Goal: Information Seeking & Learning: Learn about a topic

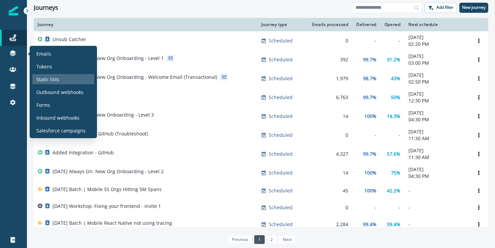
click at [62, 76] on div "Static lists" at bounding box center [63, 79] width 62 height 10
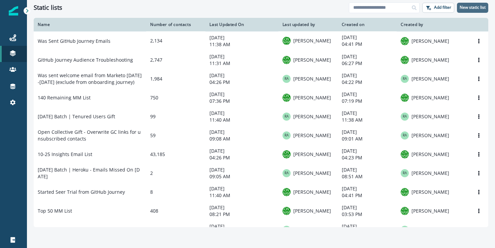
click at [471, 7] on p "New static list" at bounding box center [473, 7] width 26 height 5
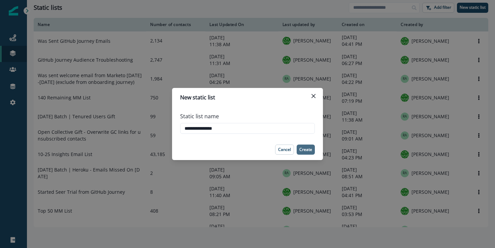
type input "**********"
click at [309, 147] on p "Create" at bounding box center [306, 149] width 13 height 5
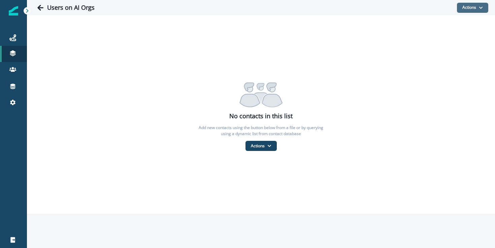
click at [482, 7] on icon "button" at bounding box center [481, 8] width 4 height 4
click at [263, 67] on div "No contacts in this list Add new contacts using the button below from a file or…" at bounding box center [261, 114] width 468 height 199
click at [33, 8] on div "Users on AI Orgs Actions Add contacts From a CSV file From a dynamic list" at bounding box center [261, 7] width 468 height 15
click at [43, 9] on icon "Go back" at bounding box center [40, 7] width 7 height 7
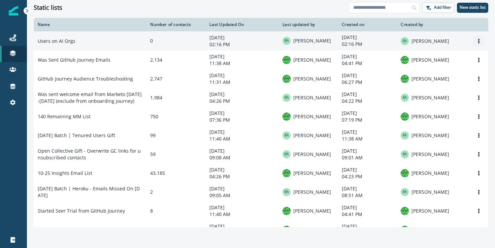
click at [478, 42] on icon "Options" at bounding box center [479, 41] width 5 height 5
click at [426, 67] on button "Delete" at bounding box center [447, 68] width 75 height 11
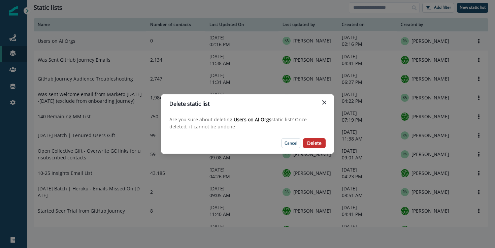
click at [323, 142] on button "Delete" at bounding box center [314, 143] width 23 height 10
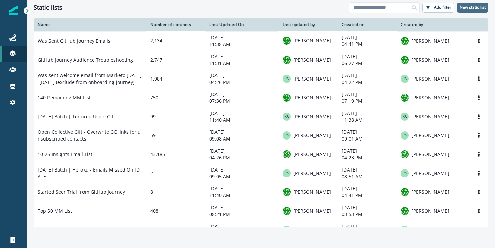
click at [479, 5] on p "New static list" at bounding box center [473, 7] width 26 height 5
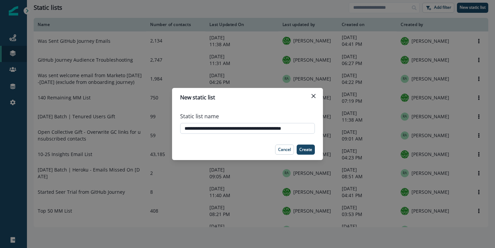
type input "**********"
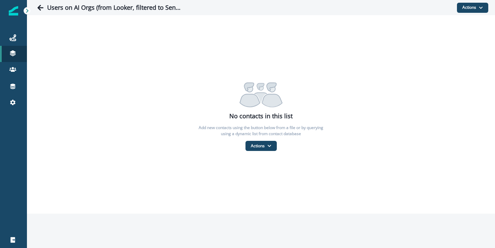
click at [412, 106] on div "No contacts in this list Add new contacts using the button below from a file or…" at bounding box center [261, 114] width 468 height 73
click at [475, 4] on button "Actions" at bounding box center [472, 8] width 31 height 10
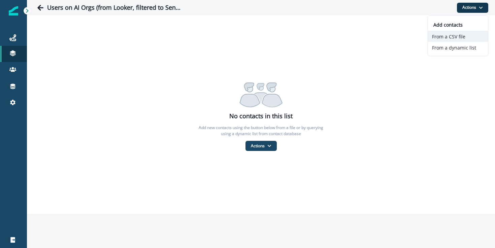
click at [453, 39] on button "From a CSV file" at bounding box center [458, 36] width 60 height 11
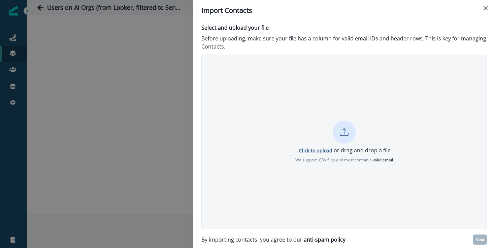
click at [328, 148] on p "Click to upload" at bounding box center [315, 150] width 33 height 6
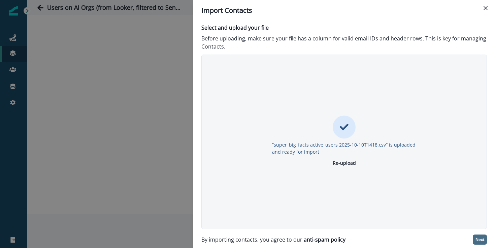
click at [479, 243] on button "Next" at bounding box center [480, 240] width 14 height 10
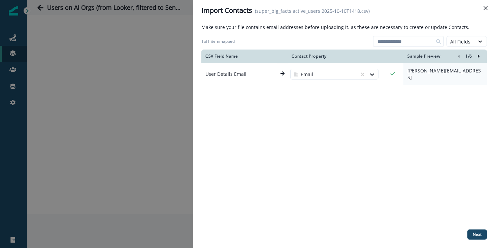
click at [480, 56] on icon "Right-forward-icon" at bounding box center [479, 56] width 5 height 5
click at [482, 233] on p "Next" at bounding box center [477, 234] width 9 height 5
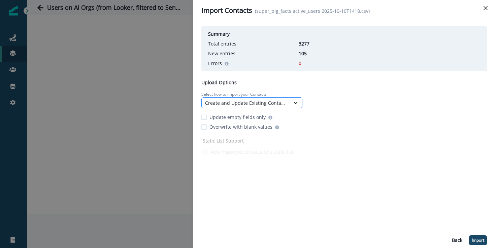
click at [246, 105] on div "Create and Update Existing Contacts" at bounding box center [246, 102] width 82 height 7
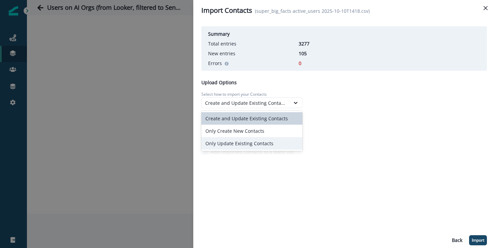
click at [251, 145] on div "Only Update Existing Contacts" at bounding box center [252, 143] width 101 height 12
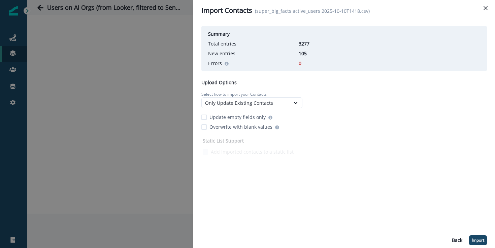
click at [339, 146] on div "Static List Support Add Imported contacts to a static list" at bounding box center [345, 146] width 286 height 21
click at [481, 243] on button "Import" at bounding box center [479, 240] width 18 height 10
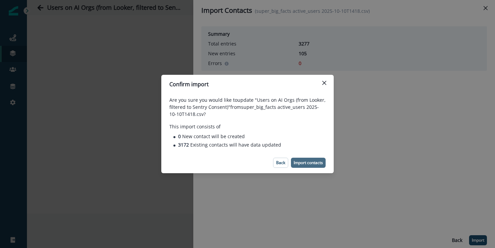
click at [309, 165] on button "Import contacts" at bounding box center [308, 163] width 35 height 10
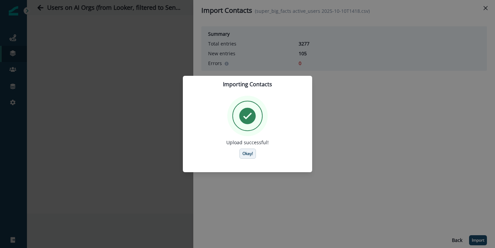
click at [250, 155] on p "Okay!" at bounding box center [248, 153] width 10 height 5
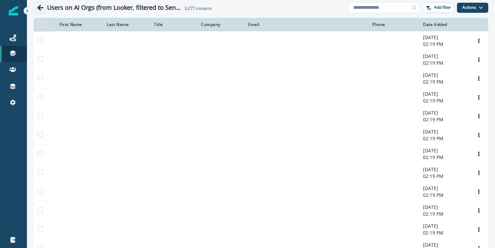
click at [40, 9] on icon "Go back" at bounding box center [40, 8] width 6 height 6
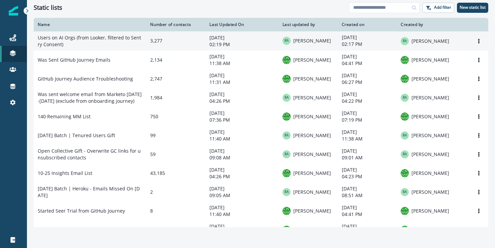
click at [89, 49] on td "Users on AI Orgs (from Looker, filtered to Sentry Consent)" at bounding box center [90, 40] width 113 height 19
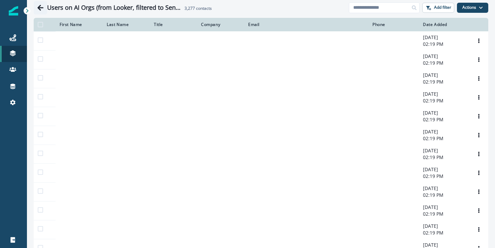
click at [43, 9] on icon "Go back" at bounding box center [40, 7] width 7 height 7
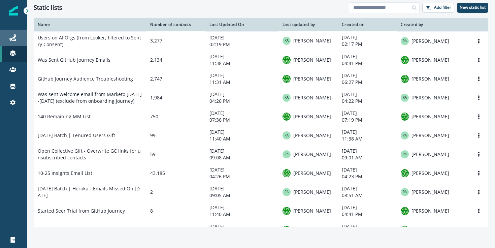
click at [17, 38] on div "Journeys" at bounding box center [14, 38] width 22 height 8
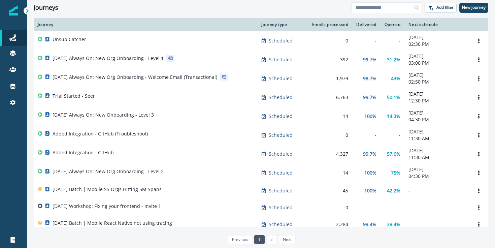
drag, startPoint x: 471, startPoint y: 7, endPoint x: 456, endPoint y: 22, distance: 20.7
click at [456, 22] on div "Journeys Add filter New journey Clear Journey Journey type Emails processed Del…" at bounding box center [261, 124] width 468 height 248
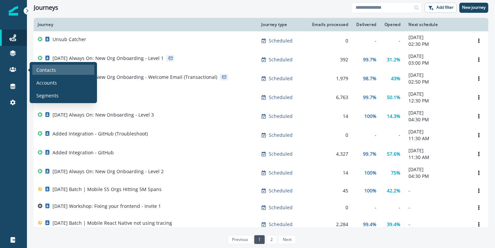
click at [58, 71] on div "Contacts" at bounding box center [63, 70] width 62 height 10
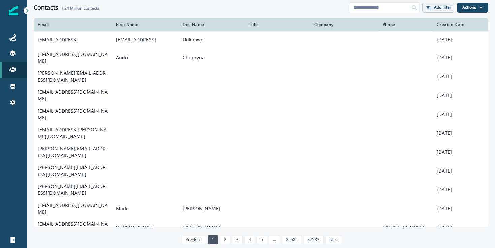
click at [434, 7] on p "Add filter" at bounding box center [442, 7] width 17 height 5
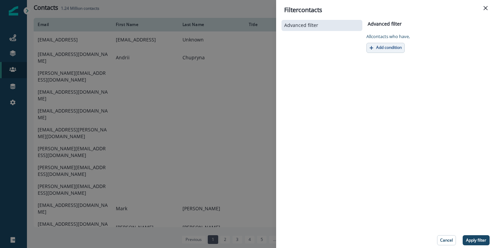
click at [384, 50] on button "Add condition" at bounding box center [386, 48] width 38 height 10
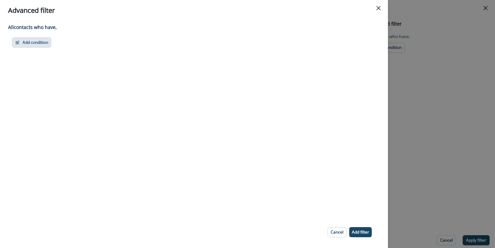
click at [41, 42] on button "Add condition" at bounding box center [31, 42] width 39 height 10
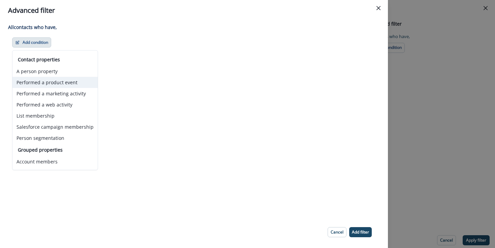
click at [82, 82] on button "Performed a product event" at bounding box center [54, 82] width 85 height 11
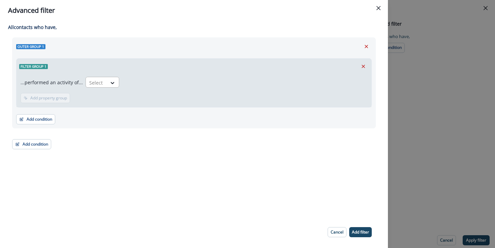
click at [102, 83] on div "Select" at bounding box center [96, 82] width 21 height 11
click at [232, 178] on div "All contact s who have, Outer group 1 Filter group 1 ...performed an activity o…" at bounding box center [194, 118] width 388 height 195
drag, startPoint x: 144, startPoint y: 188, endPoint x: 56, endPoint y: 76, distance: 142.3
click at [56, 76] on div "All contact s who have, Outer group 1 Filter group 1 ...performed an activity o…" at bounding box center [194, 118] width 388 height 195
click at [53, 79] on p "...performed an activity of..." at bounding box center [52, 82] width 62 height 7
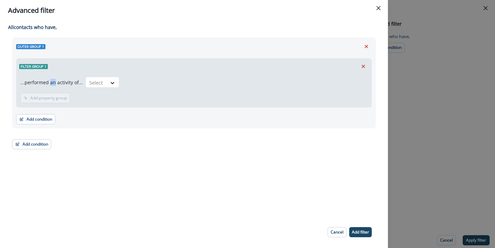
click at [53, 79] on p "...performed an activity of..." at bounding box center [52, 82] width 62 height 7
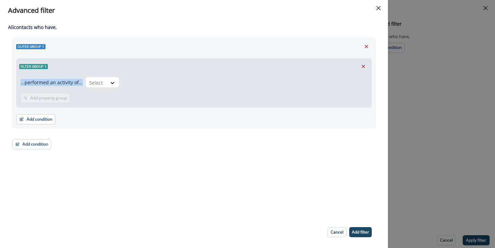
click at [53, 79] on p "...performed an activity of..." at bounding box center [52, 82] width 62 height 7
click at [56, 84] on p "...performed an activity of..." at bounding box center [52, 82] width 62 height 7
drag, startPoint x: 56, startPoint y: 84, endPoint x: 64, endPoint y: 82, distance: 7.9
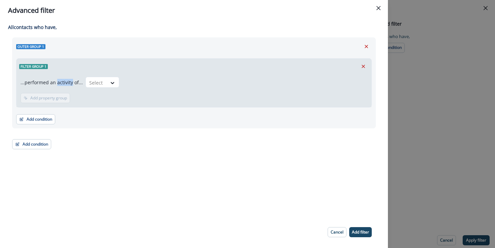
click at [64, 82] on p "...performed an activity of..." at bounding box center [52, 82] width 62 height 7
click at [156, 127] on div "Outer group 1 Filter group 1 ...performed an activity of... Select Add frequenc…" at bounding box center [194, 82] width 364 height 91
click at [158, 105] on div "...performed an activity of... Select Add frequency Add time frame Add property…" at bounding box center [194, 90] width 355 height 33
click at [110, 80] on icon at bounding box center [113, 83] width 6 height 7
click at [238, 119] on div "Add condition Contact properties A person property Performed a product event Pe…" at bounding box center [194, 116] width 356 height 17
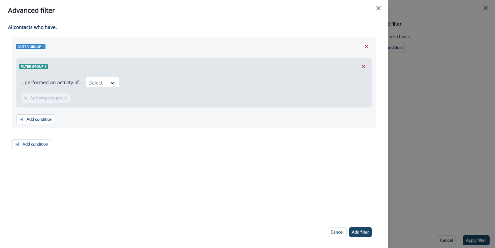
click at [91, 140] on div "Outer group 1 Filter group 1 ...performed an activity of... Select Add frequenc…" at bounding box center [194, 93] width 364 height 112
click at [102, 86] on div "Select" at bounding box center [96, 82] width 21 height 11
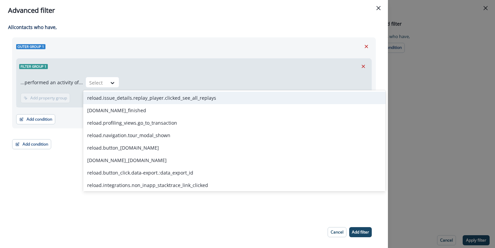
click at [121, 99] on div "reload.issue_details.replay_player.clicked_see_all_replays" at bounding box center [234, 98] width 303 height 12
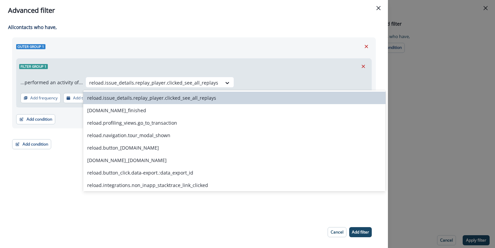
click at [160, 98] on div "reload.issue_details.replay_player.clicked_see_all_replays" at bounding box center [234, 98] width 303 height 12
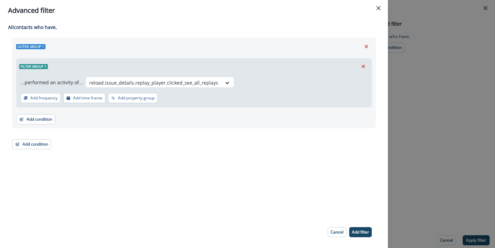
click at [189, 53] on div "Outer group 1 Filter group 1 ...performed an activity of... reload.issue_detail…" at bounding box center [194, 82] width 364 height 91
click at [197, 83] on div at bounding box center [153, 83] width 129 height 8
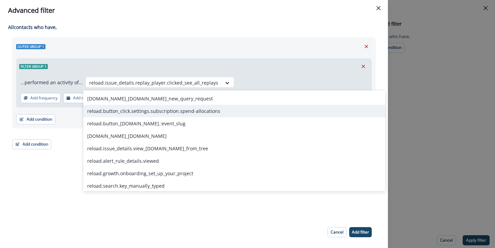
scroll to position [101, 0]
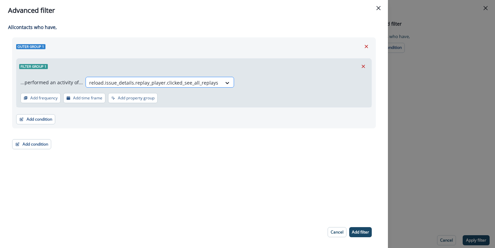
click at [214, 86] on div "reload.issue_details.replay_player.clicked_see_all_replays" at bounding box center [154, 82] width 136 height 11
click at [141, 222] on footer "Cancel Add filter" at bounding box center [194, 232] width 388 height 32
click at [141, 220] on footer "Cancel Add filter" at bounding box center [194, 232] width 388 height 32
click at [121, 89] on div "...performed an activity of... reload.issue_details.replay_player.clicked_see_a…" at bounding box center [194, 83] width 347 height 13
click at [123, 86] on div at bounding box center [153, 83] width 129 height 8
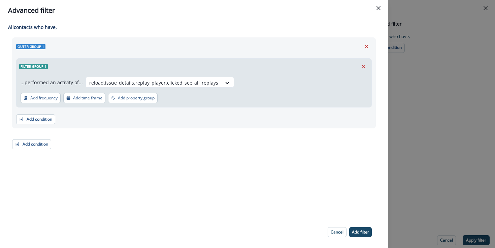
click at [68, 154] on div "All contact s who have, Outer group 1 Filter group 1 ...performed an activity o…" at bounding box center [194, 118] width 388 height 195
click at [111, 160] on div "All contact s who have, Outer group 1 Filter group 1 ...performed an activity o…" at bounding box center [194, 118] width 388 height 195
click at [115, 148] on div "Outer group 1 Filter group 1 ...performed an activity of... reload.issue_detail…" at bounding box center [194, 93] width 364 height 112
click at [66, 83] on p "...performed an activity of..." at bounding box center [52, 82] width 62 height 7
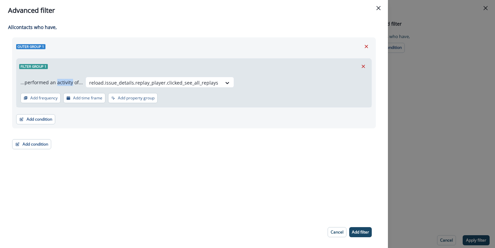
copy p "activity"
click at [170, 207] on div "All contact s who have, Outer group 1 Filter group 1 ...performed an activity o…" at bounding box center [194, 118] width 388 height 195
click at [442, 142] on div "Advanced filter All contact s who have, Outer group 1 Filter group 1 ...perform…" at bounding box center [247, 124] width 495 height 248
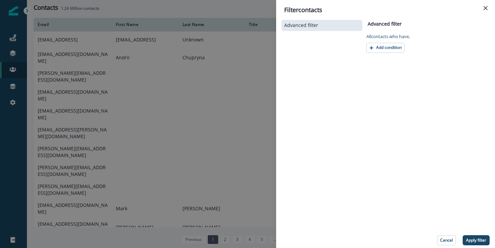
click at [9, 62] on div "Filter contacts Advanced filter Advanced filter Clear All contact s who have, A…" at bounding box center [247, 124] width 495 height 248
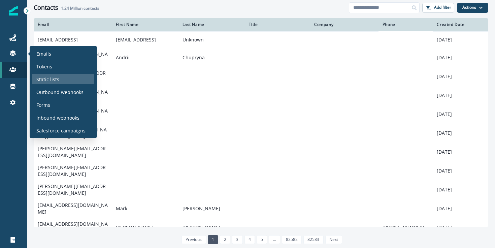
click at [42, 75] on div "Static lists" at bounding box center [63, 79] width 62 height 10
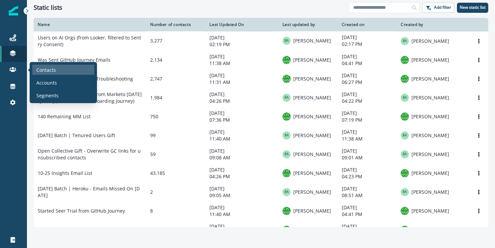
click at [64, 70] on div "Contacts" at bounding box center [63, 70] width 62 height 10
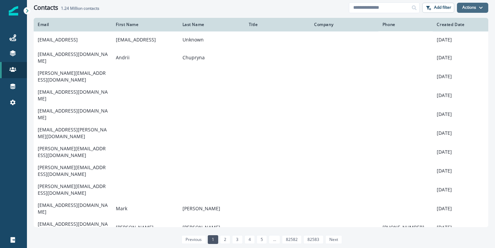
click at [470, 7] on button "Actions" at bounding box center [472, 8] width 31 height 10
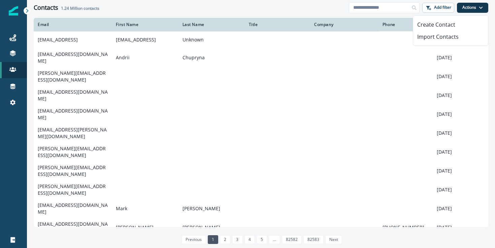
click at [313, 6] on div "Contacts 1.24 Million contacts" at bounding box center [191, 7] width 315 height 7
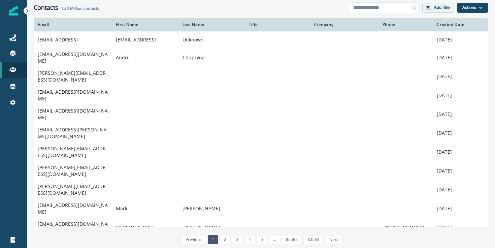
click at [441, 3] on button "Add filter" at bounding box center [439, 8] width 32 height 10
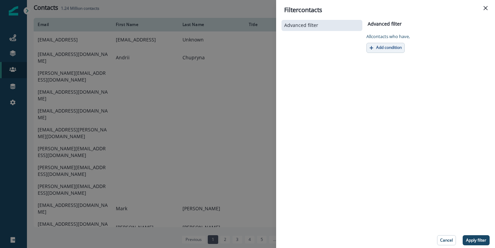
click at [387, 46] on p "Add condition" at bounding box center [389, 47] width 26 height 5
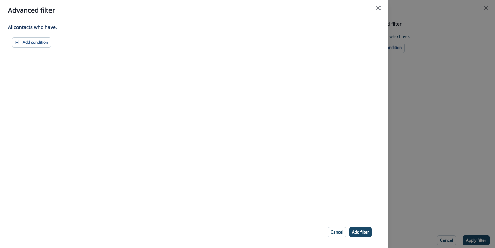
click at [20, 48] on div "All contact s who have, Add condition Contact properties A person property Perf…" at bounding box center [194, 118] width 388 height 195
click at [29, 39] on button "Add condition" at bounding box center [31, 42] width 39 height 10
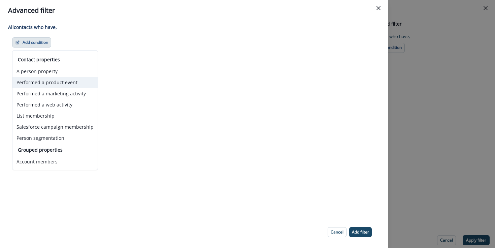
click at [77, 82] on button "Performed a product event" at bounding box center [54, 82] width 85 height 11
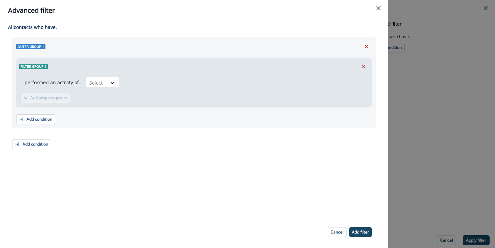
click at [109, 77] on div "...performed an activity of... Select Add frequency Add time frame Add property…" at bounding box center [194, 90] width 355 height 33
click at [104, 82] on div "Select" at bounding box center [96, 82] width 21 height 11
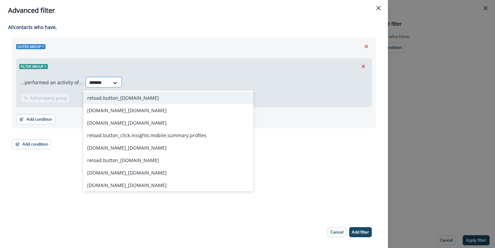
type input "********"
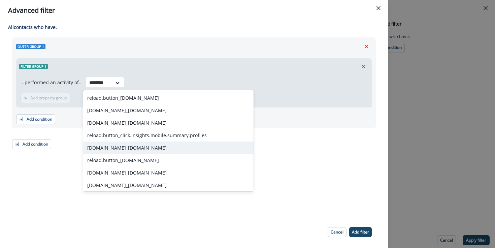
click at [144, 145] on div "[DOMAIN_NAME]_[DOMAIN_NAME]" at bounding box center [168, 148] width 171 height 12
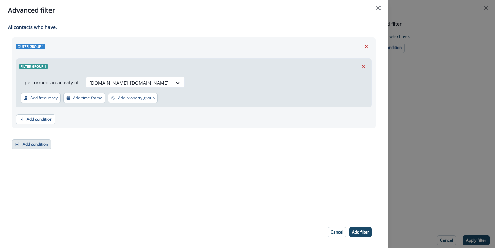
click at [36, 147] on button "Add condition" at bounding box center [31, 144] width 39 height 10
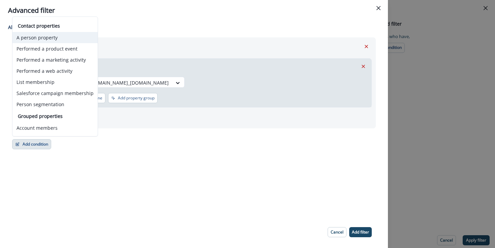
click at [59, 37] on button "A person property" at bounding box center [54, 37] width 85 height 11
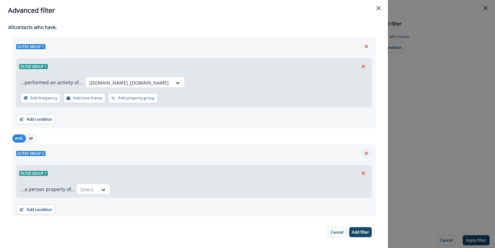
click at [366, 153] on icon "Remove" at bounding box center [367, 153] width 6 height 6
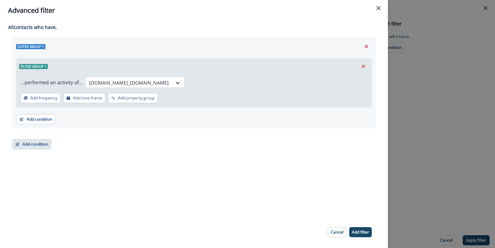
click at [44, 145] on button "Add condition" at bounding box center [31, 144] width 39 height 10
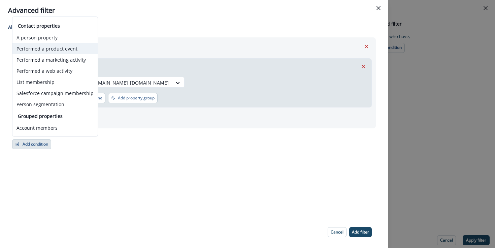
click at [78, 52] on button "Performed a product event" at bounding box center [54, 48] width 85 height 11
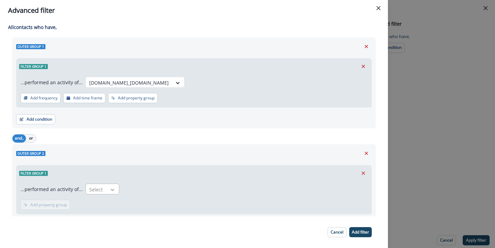
click at [110, 190] on icon at bounding box center [113, 189] width 6 height 7
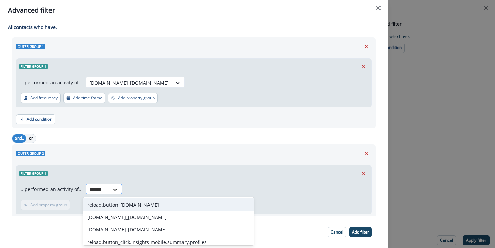
type input "********"
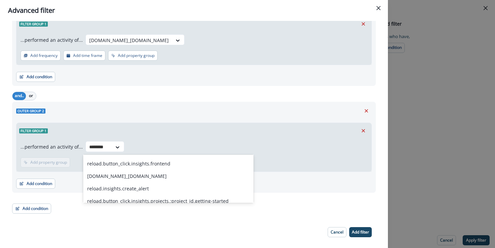
scroll to position [125, 0]
click at [168, 176] on div "[DOMAIN_NAME]_[DOMAIN_NAME]" at bounding box center [168, 175] width 171 height 12
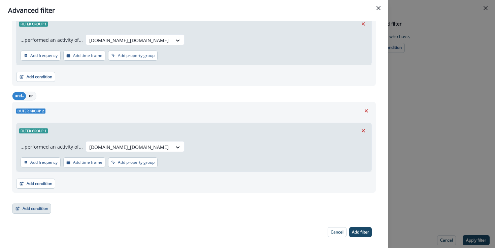
click at [40, 209] on button "Add condition" at bounding box center [31, 209] width 39 height 10
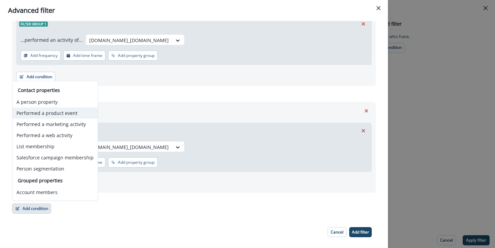
click at [71, 111] on button "Performed a product event" at bounding box center [54, 113] width 85 height 11
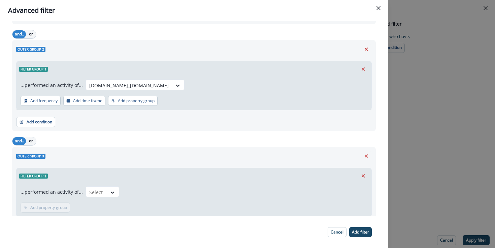
scroll to position [122, 0]
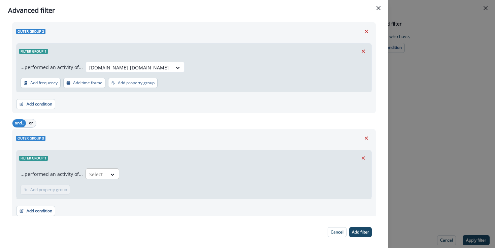
click at [96, 175] on div at bounding box center [96, 174] width 14 height 8
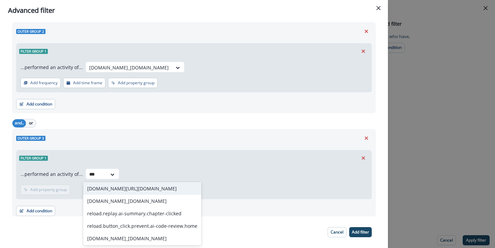
scroll to position [39, 0]
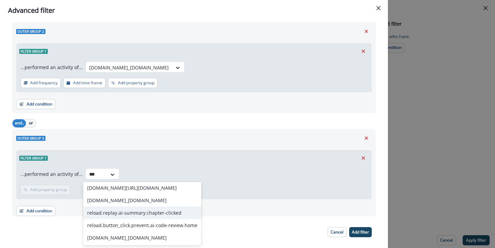
type input "***"
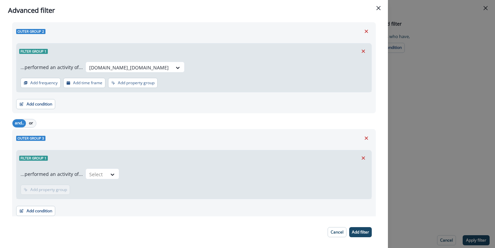
click at [268, 205] on div "Add condition Contact properties A person property Performed a product event Pe…" at bounding box center [194, 207] width 356 height 17
click at [369, 138] on icon "Remove" at bounding box center [367, 138] width 6 height 6
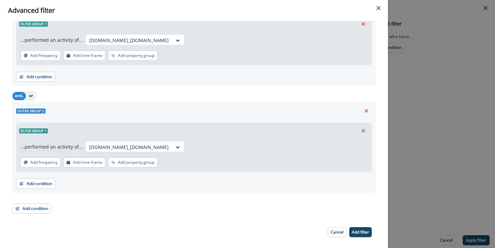
click at [28, 95] on button "or" at bounding box center [31, 96] width 10 height 8
click at [363, 233] on p "Add filter" at bounding box center [360, 232] width 17 height 5
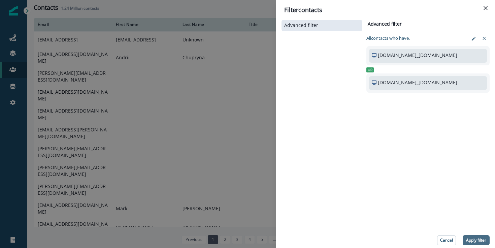
click at [481, 240] on p "Apply filter" at bounding box center [476, 240] width 20 height 5
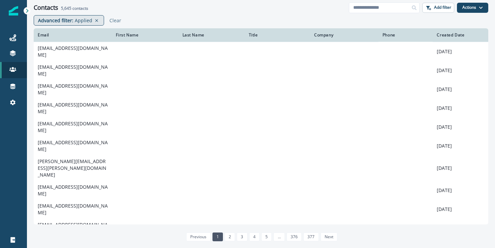
click at [65, 19] on p "Advanced filter :" at bounding box center [55, 20] width 35 height 7
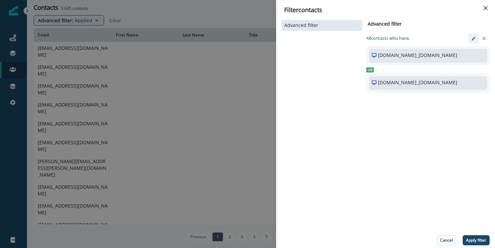
click at [475, 37] on icon "edit-filter" at bounding box center [474, 38] width 4 height 4
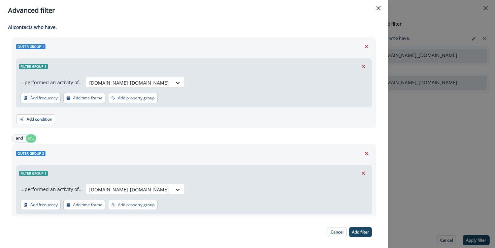
scroll to position [42, 0]
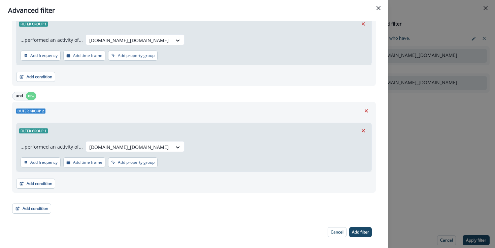
click at [19, 214] on div "All contact s who have, Outer group 1 Filter group 1 ...performed an activity o…" at bounding box center [194, 118] width 388 height 195
click at [25, 205] on button "Add condition" at bounding box center [31, 209] width 39 height 10
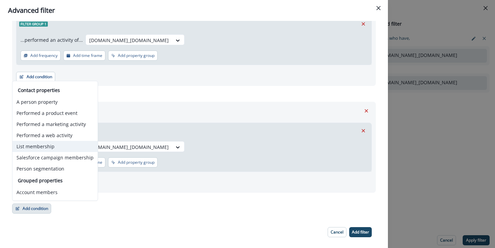
click at [48, 145] on button "List membership" at bounding box center [54, 146] width 85 height 11
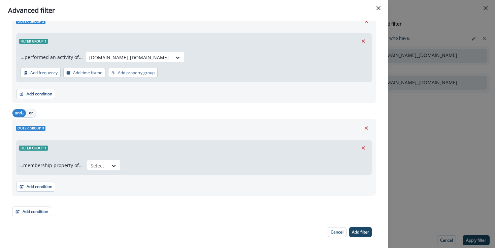
scroll to position [135, 0]
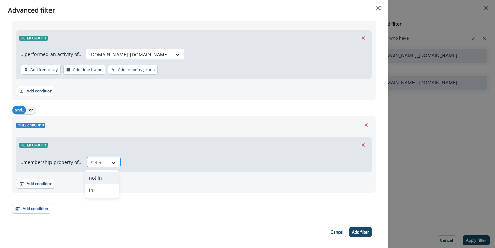
click at [99, 162] on div at bounding box center [98, 162] width 14 height 8
click at [104, 184] on div "in" at bounding box center [102, 190] width 34 height 12
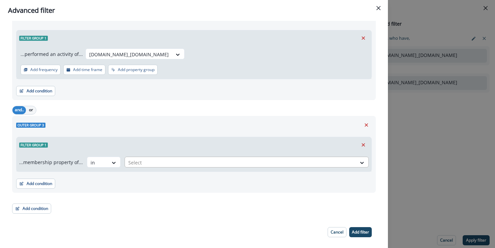
click at [181, 163] on div at bounding box center [240, 162] width 225 height 8
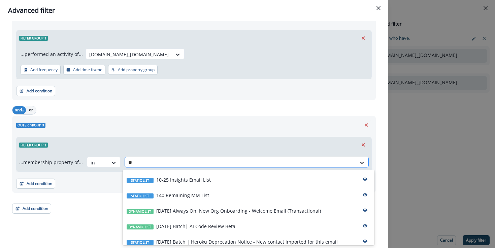
type input "*"
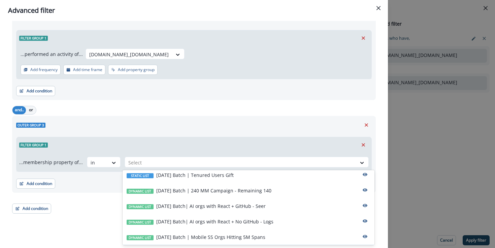
scroll to position [0, 0]
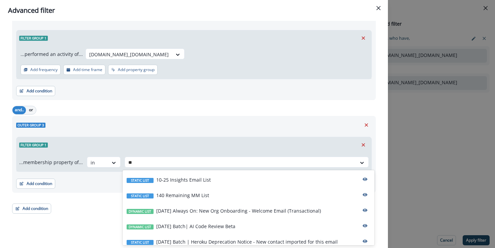
type input "*"
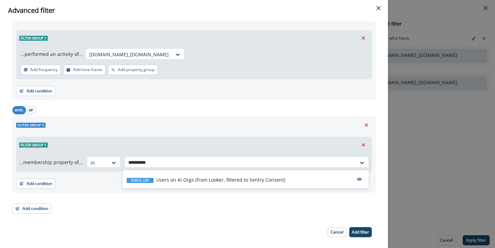
type input "**********"
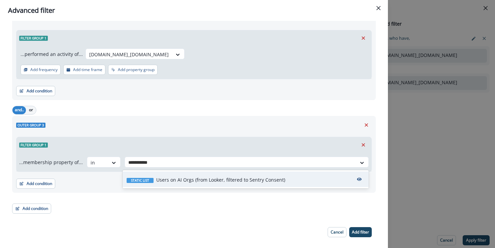
click at [239, 177] on p "Users on AI Orgs (from Looker, filtered to Sentry Consent)" at bounding box center [220, 179] width 129 height 7
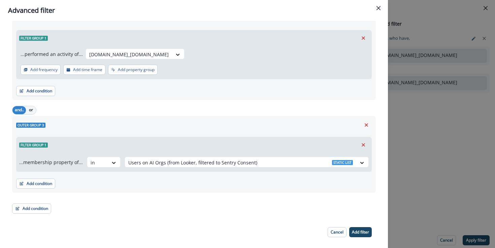
click at [220, 200] on div "Outer group 1 Filter group 1 ...performed an activity of... [DOMAIN_NAME]_[DOMA…" at bounding box center [194, 57] width 364 height 311
click at [365, 233] on p "Add filter" at bounding box center [360, 232] width 17 height 5
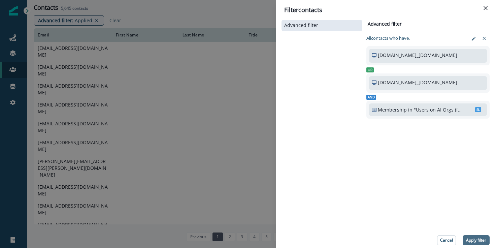
click at [468, 238] on p "Apply filter" at bounding box center [476, 240] width 20 height 5
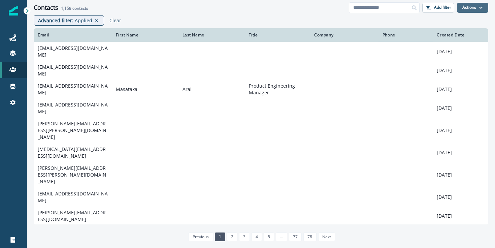
click at [473, 9] on button "Actions" at bounding box center [472, 8] width 31 height 10
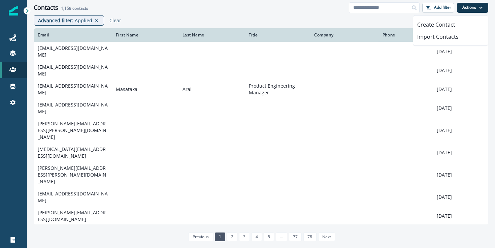
click at [292, 22] on div "Advanced filter : Applied Clear" at bounding box center [261, 21] width 468 height 13
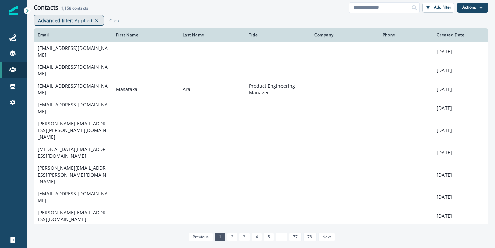
click at [70, 25] on div "Advanced filter : Applied" at bounding box center [69, 20] width 70 height 10
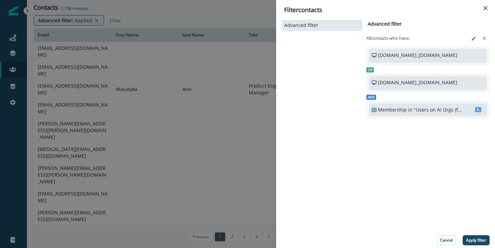
click at [386, 160] on div "Advanced filter Advanced filter Clear All contact s who have, [DOMAIN_NAME]_[DO…" at bounding box center [386, 132] width 208 height 227
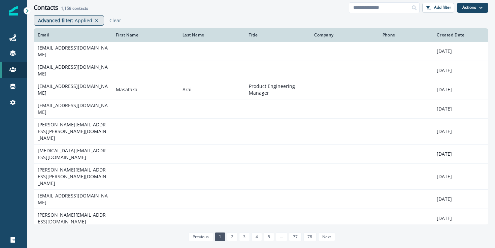
click at [72, 21] on p "Advanced filter :" at bounding box center [55, 20] width 35 height 7
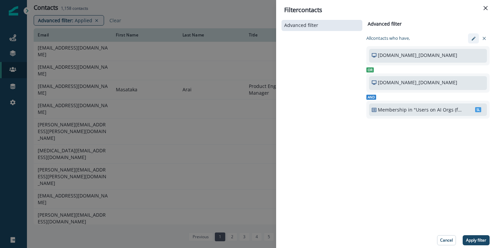
click at [472, 36] on icon "edit-filter" at bounding box center [474, 38] width 5 height 5
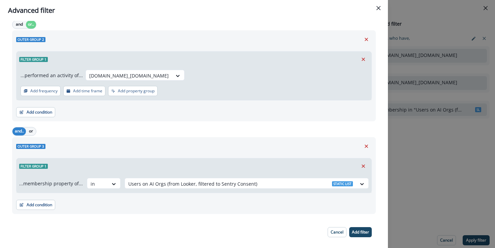
scroll to position [135, 0]
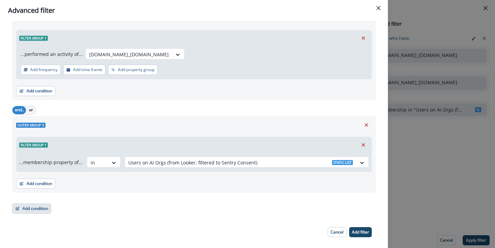
click at [34, 205] on button "Add condition" at bounding box center [31, 209] width 39 height 10
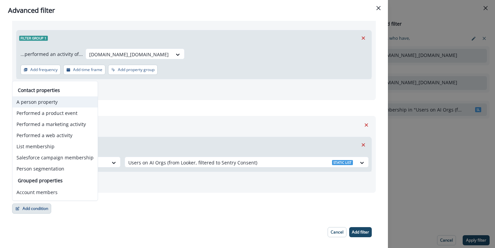
click at [69, 103] on button "A person property" at bounding box center [54, 101] width 85 height 11
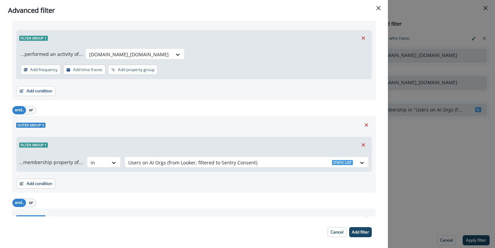
scroll to position [225, 0]
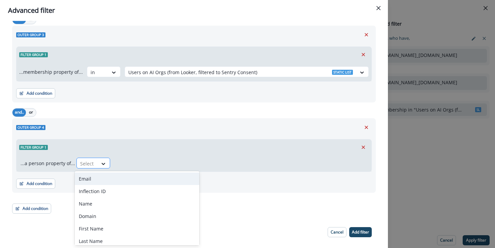
click at [94, 162] on div "Select" at bounding box center [87, 163] width 21 height 11
click at [94, 173] on div "Email" at bounding box center [137, 179] width 125 height 12
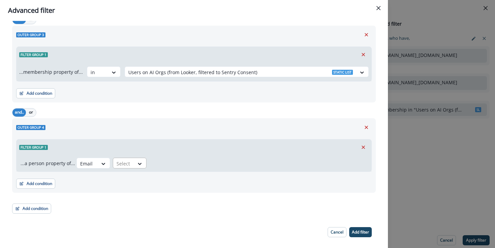
click at [141, 169] on div at bounding box center [140, 163] width 12 height 11
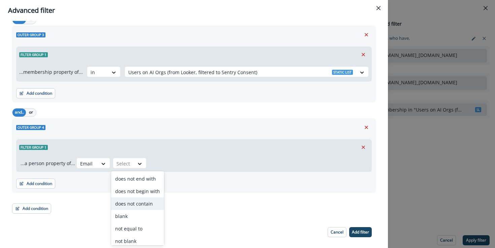
click at [145, 202] on div "does not contain" at bounding box center [137, 204] width 53 height 12
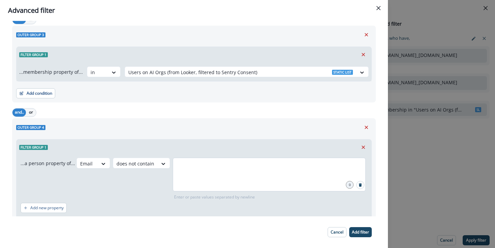
click at [187, 181] on div at bounding box center [269, 175] width 193 height 34
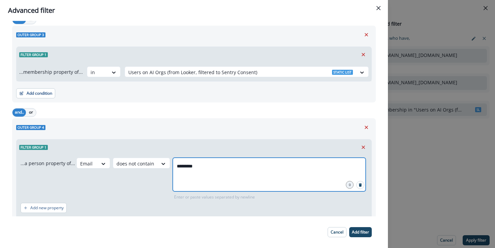
type input "**********"
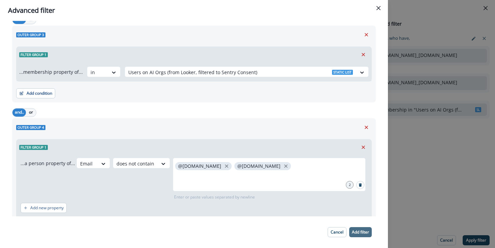
click at [356, 235] on button "Add filter" at bounding box center [361, 232] width 23 height 10
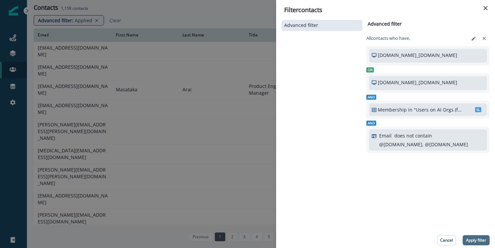
click at [488, 239] on button "Apply filter" at bounding box center [476, 240] width 27 height 10
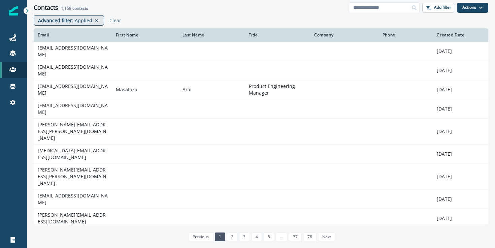
click at [51, 17] on p "Advanced filter :" at bounding box center [55, 20] width 35 height 7
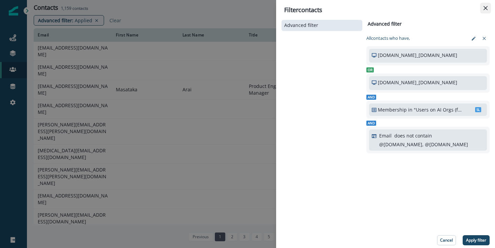
click at [486, 6] on icon "Close" at bounding box center [486, 8] width 4 height 4
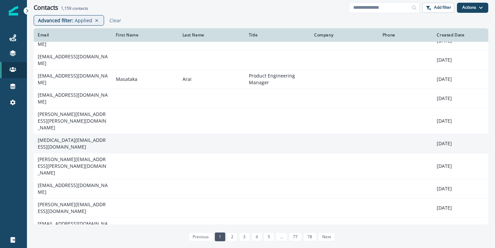
scroll to position [25, 0]
